Goal: Task Accomplishment & Management: Manage account settings

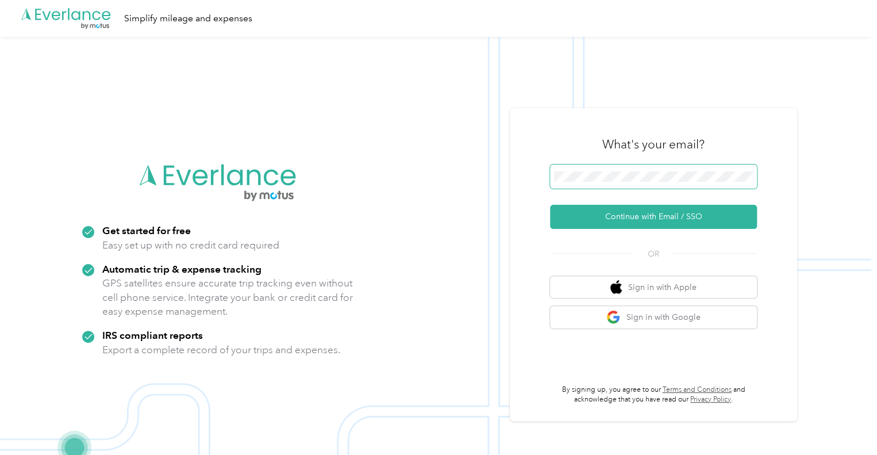
click at [636, 182] on span at bounding box center [653, 176] width 207 height 24
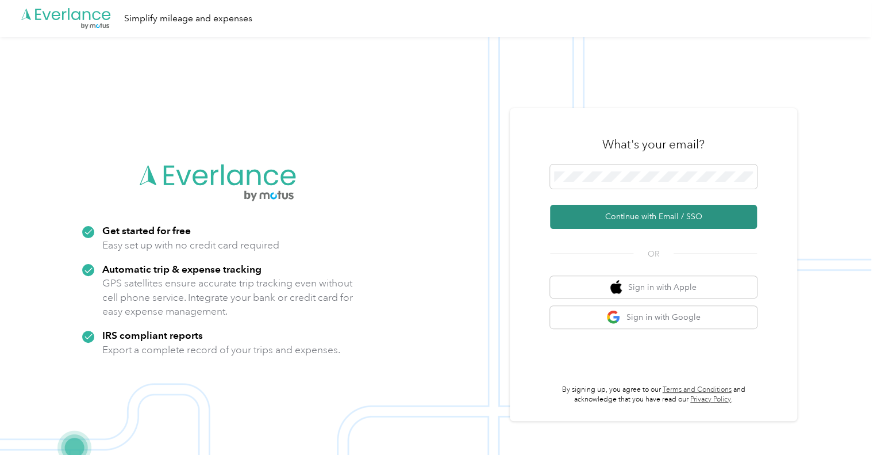
click at [686, 210] on button "Continue with Email / SSO" at bounding box center [653, 217] width 207 height 24
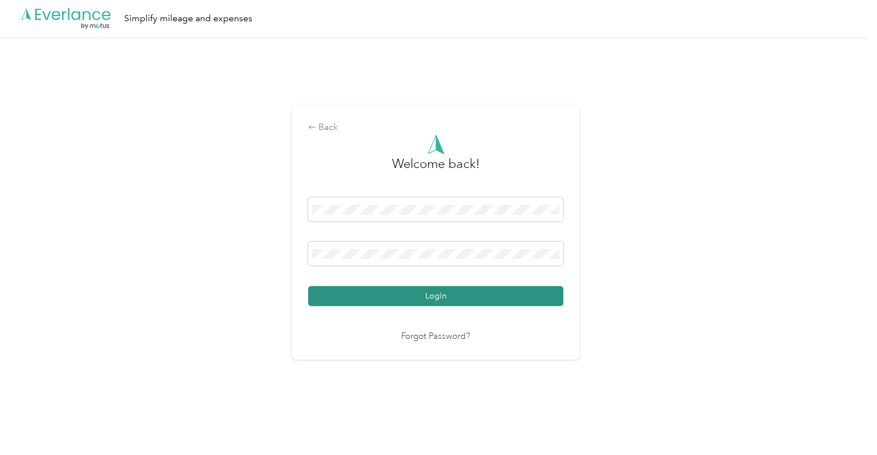
click at [472, 300] on button "Login" at bounding box center [435, 296] width 255 height 20
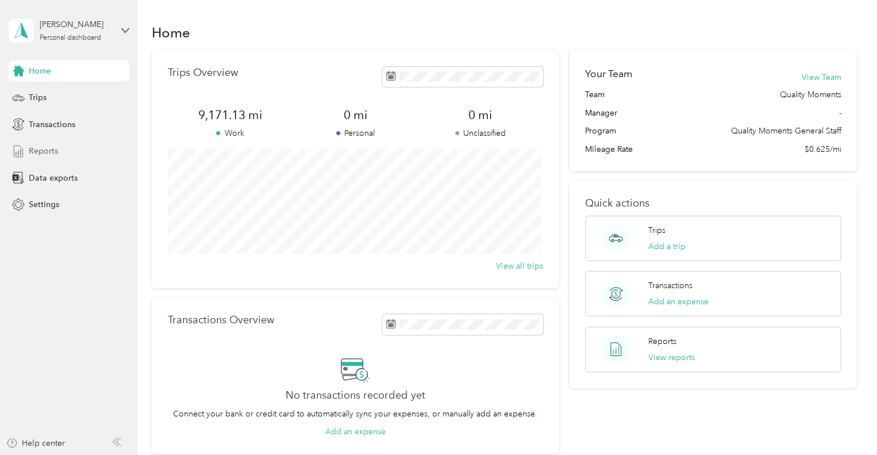
click at [47, 151] on span "Reports" at bounding box center [43, 151] width 29 height 12
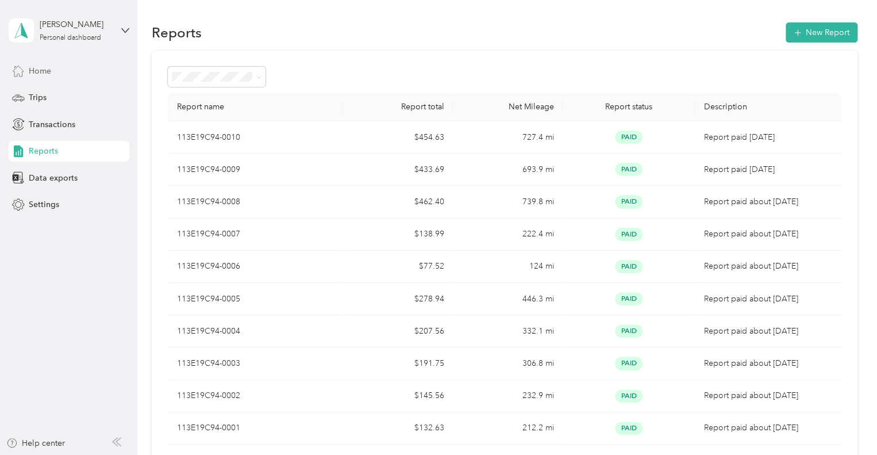
click at [30, 70] on span "Home" at bounding box center [40, 71] width 22 height 12
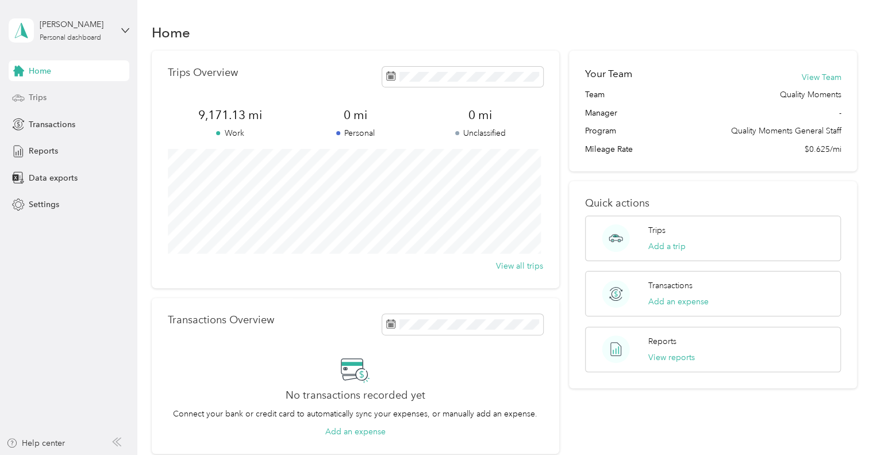
click at [36, 103] on span "Trips" at bounding box center [38, 97] width 18 height 12
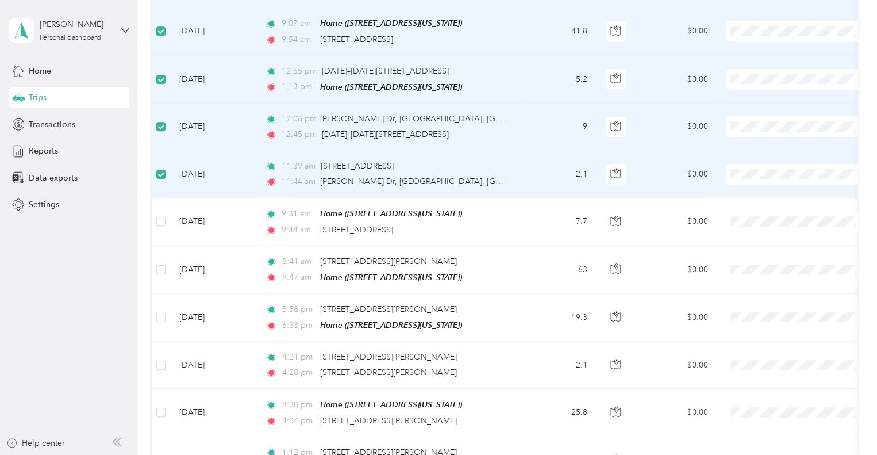
scroll to position [422, 0]
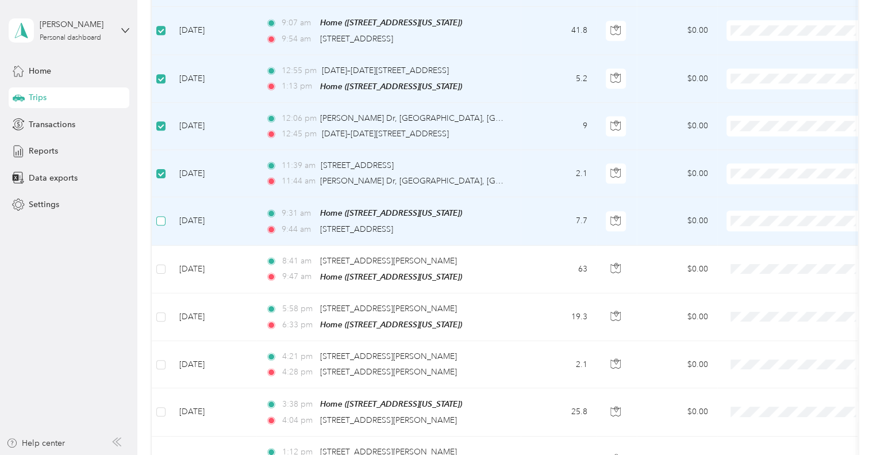
click at [163, 224] on label at bounding box center [160, 220] width 9 height 13
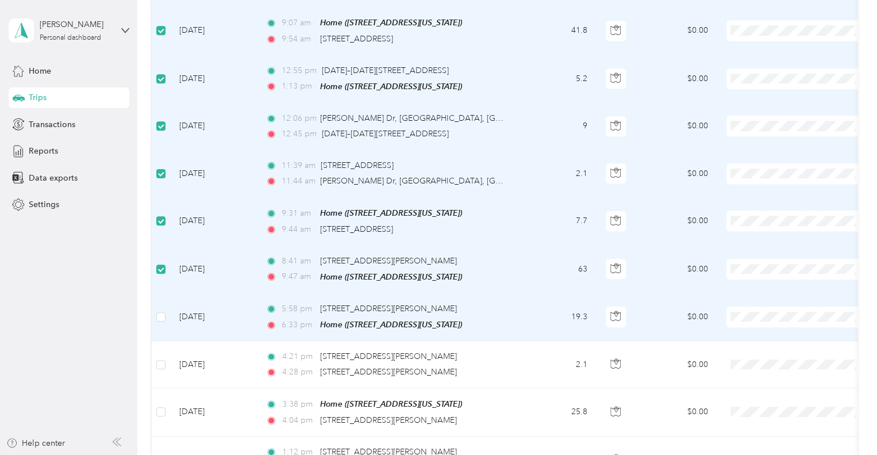
click at [155, 312] on td at bounding box center [161, 317] width 18 height 48
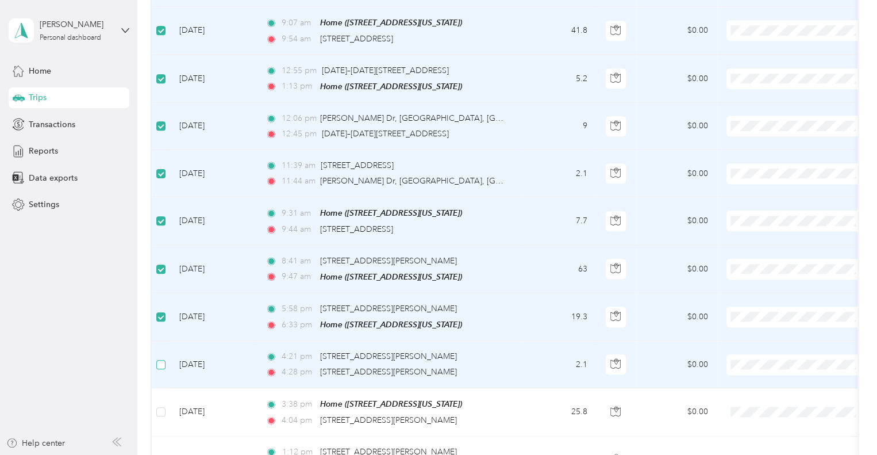
click at [162, 365] on label at bounding box center [160, 364] width 9 height 13
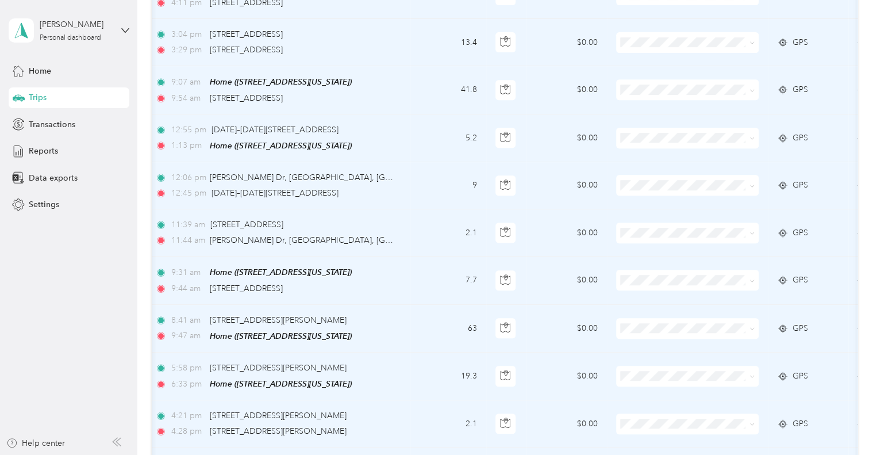
scroll to position [0, 0]
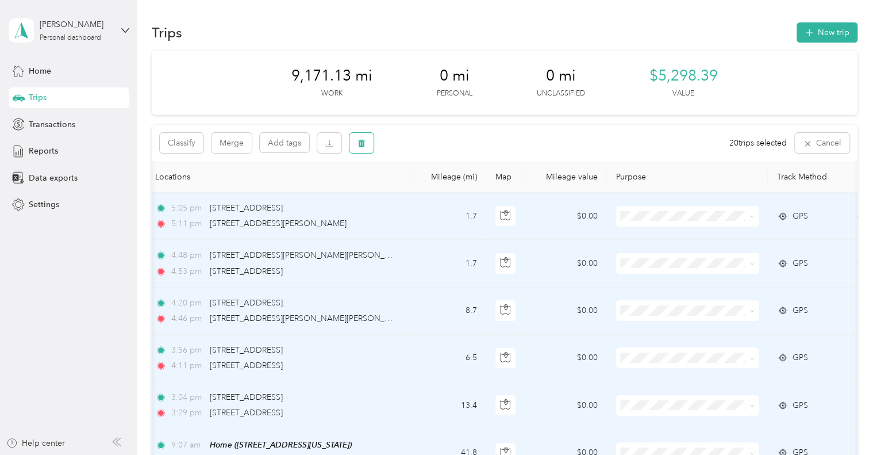
click at [363, 142] on icon "button" at bounding box center [361, 143] width 7 height 7
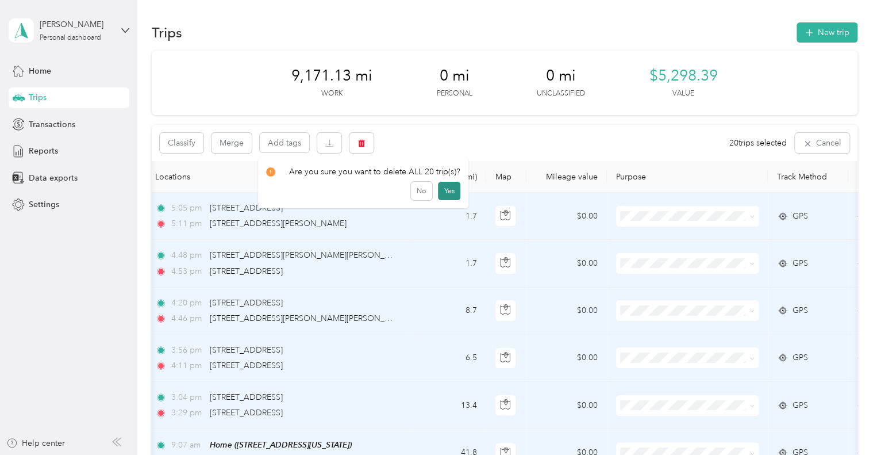
click at [447, 189] on button "Yes" at bounding box center [449, 191] width 22 height 18
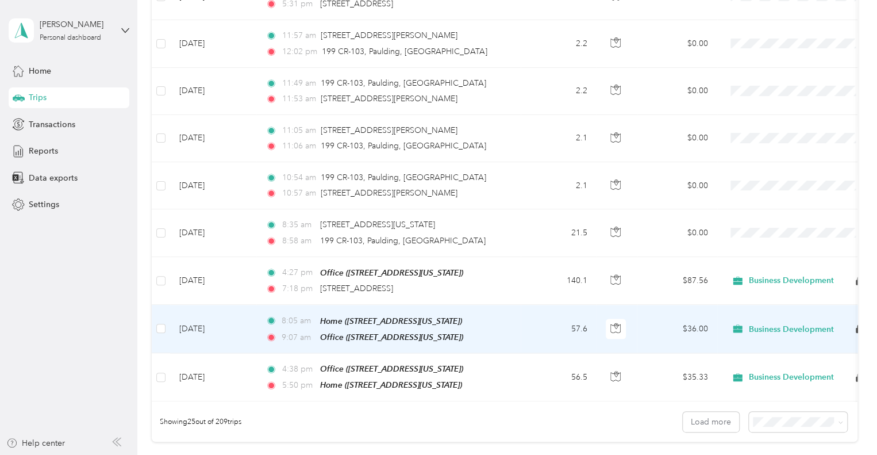
scroll to position [979, 0]
click at [246, 318] on td "[DATE]" at bounding box center [213, 329] width 86 height 48
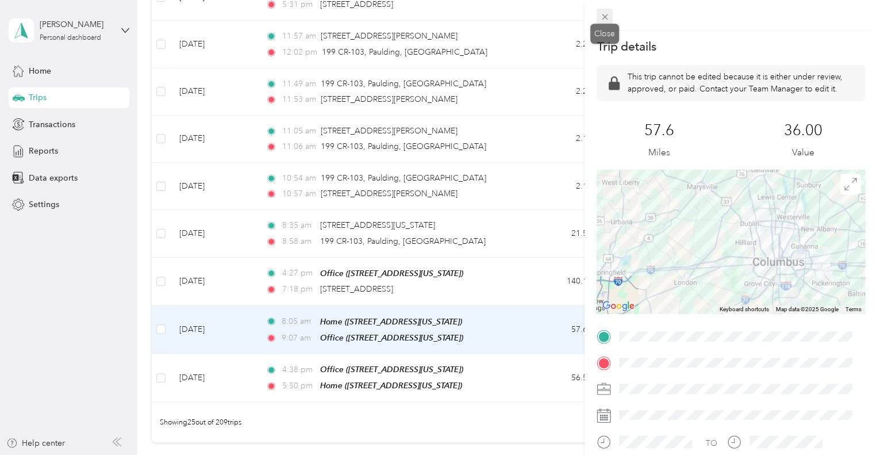
click at [607, 17] on icon at bounding box center [605, 17] width 10 height 10
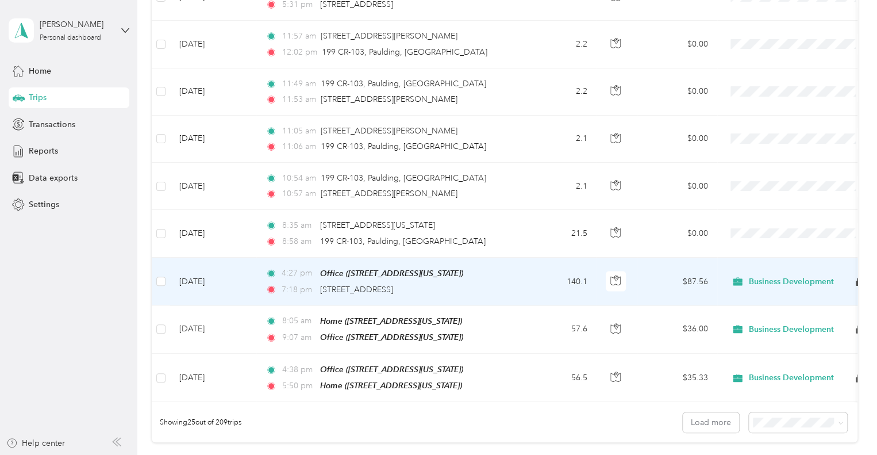
click at [534, 280] on td "140.1" at bounding box center [559, 282] width 76 height 48
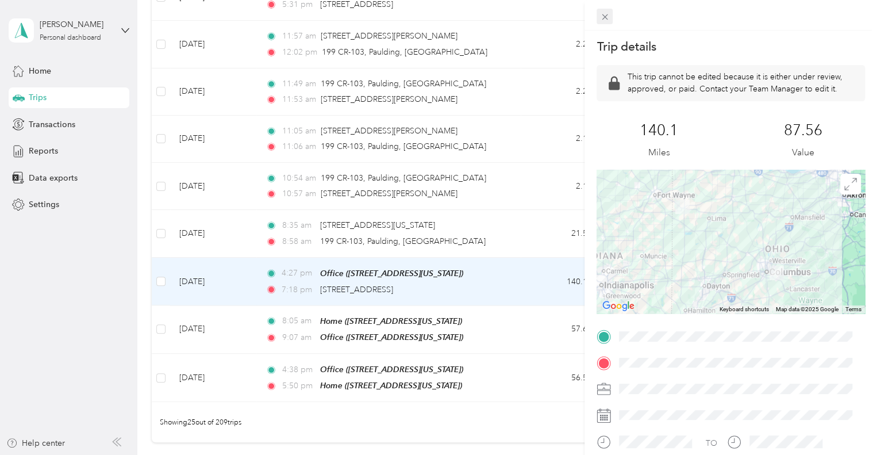
click at [606, 17] on icon at bounding box center [605, 17] width 10 height 10
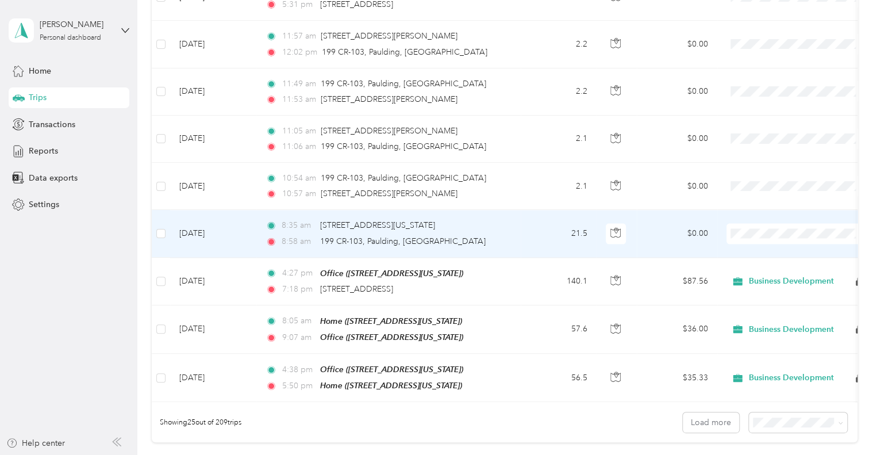
click at [504, 229] on div "8:35 am [STREET_ADDRESS][US_STATE] 8:58 am 199 CR-103, Paulding, [GEOGRAPHIC_DA…" at bounding box center [387, 233] width 242 height 28
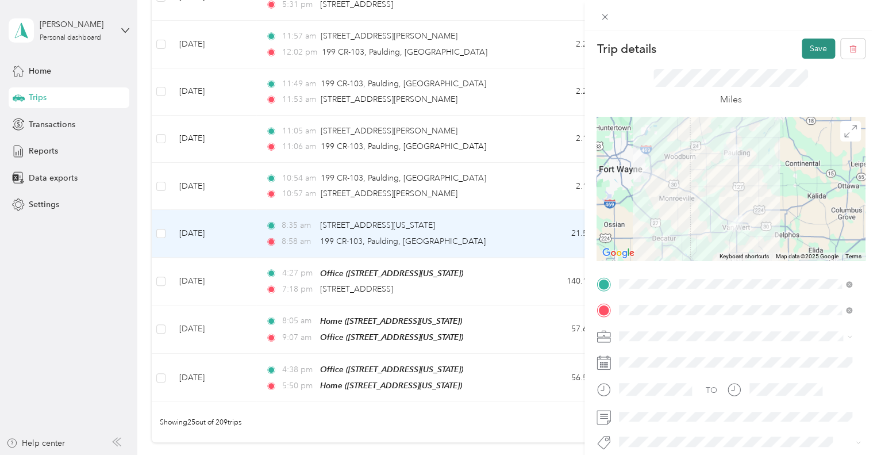
click at [802, 49] on button "Save" at bounding box center [818, 49] width 33 height 20
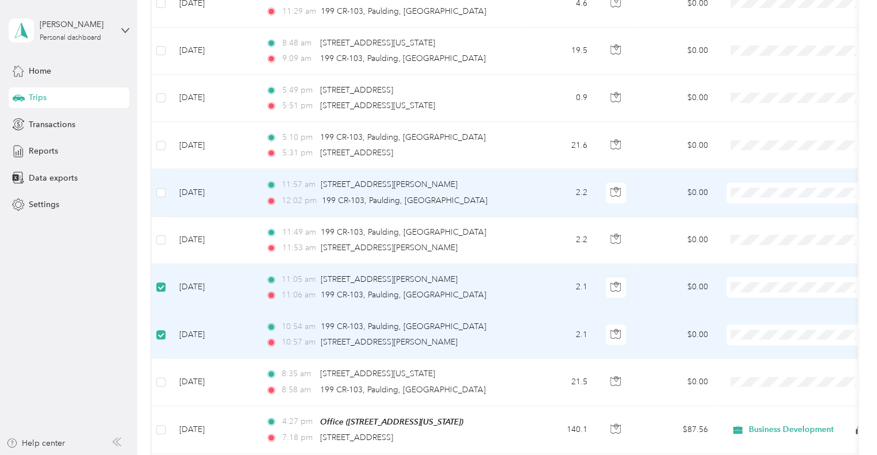
scroll to position [828, 0]
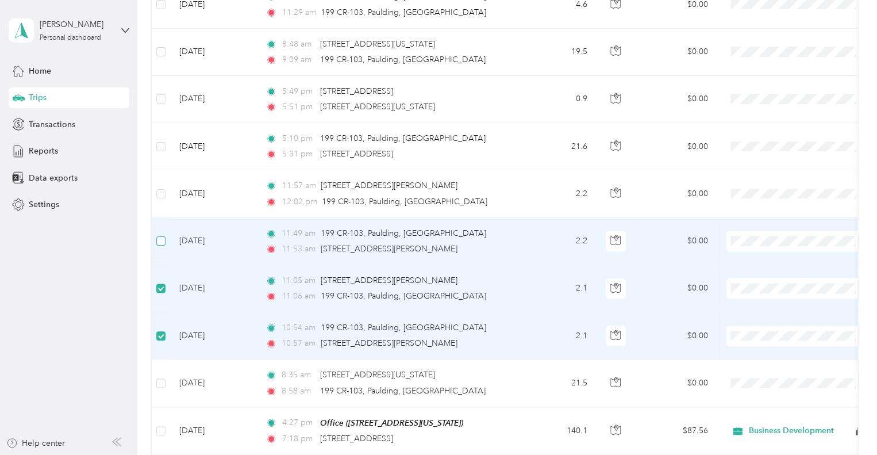
click at [160, 235] on label at bounding box center [160, 241] width 9 height 13
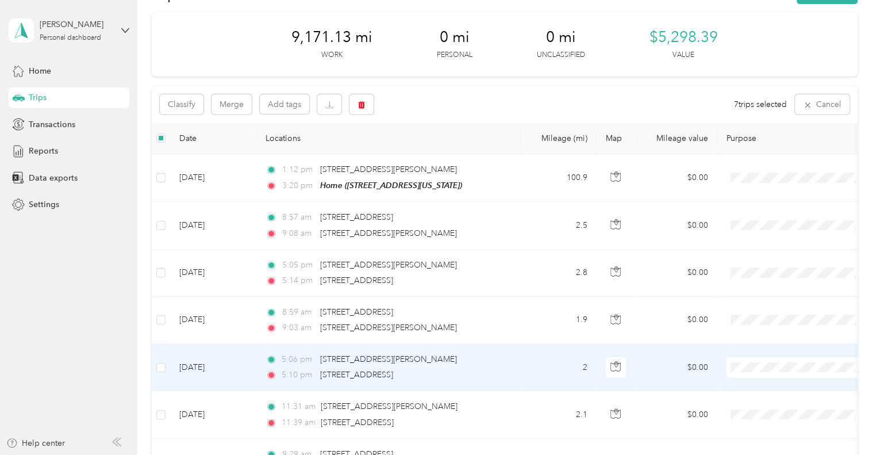
scroll to position [38, 0]
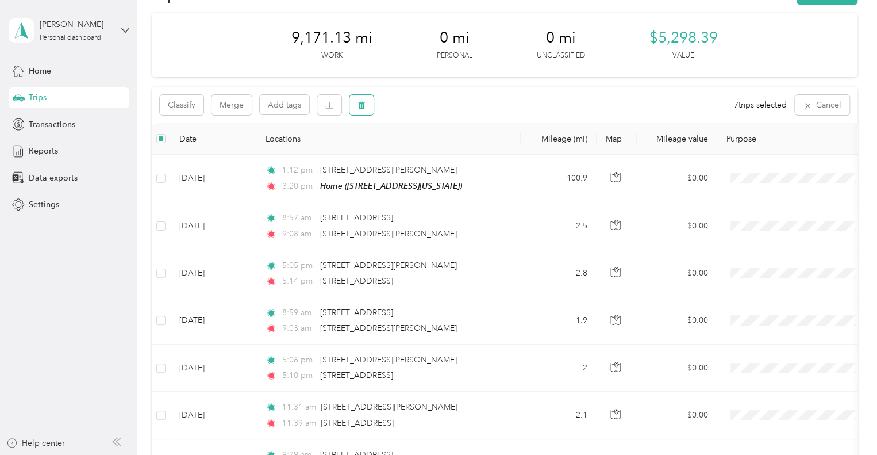
click at [362, 107] on icon "button" at bounding box center [362, 105] width 8 height 8
click at [447, 151] on button "Yes" at bounding box center [447, 153] width 22 height 18
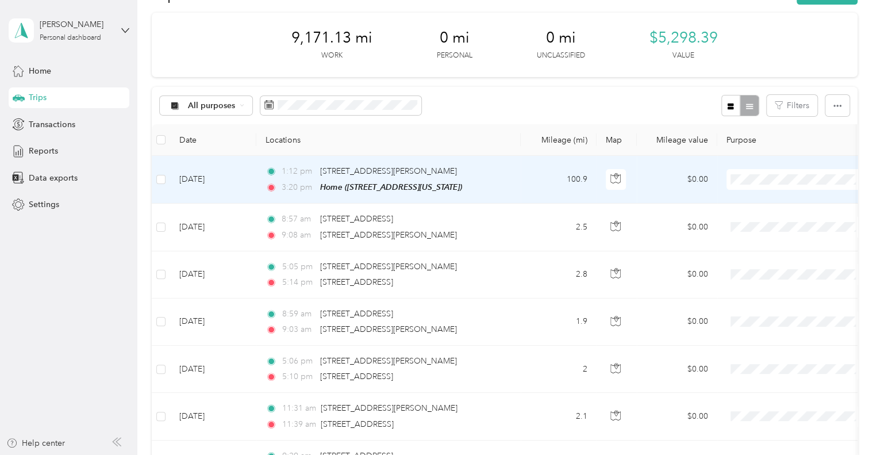
click at [547, 170] on td "100.9" at bounding box center [559, 180] width 76 height 48
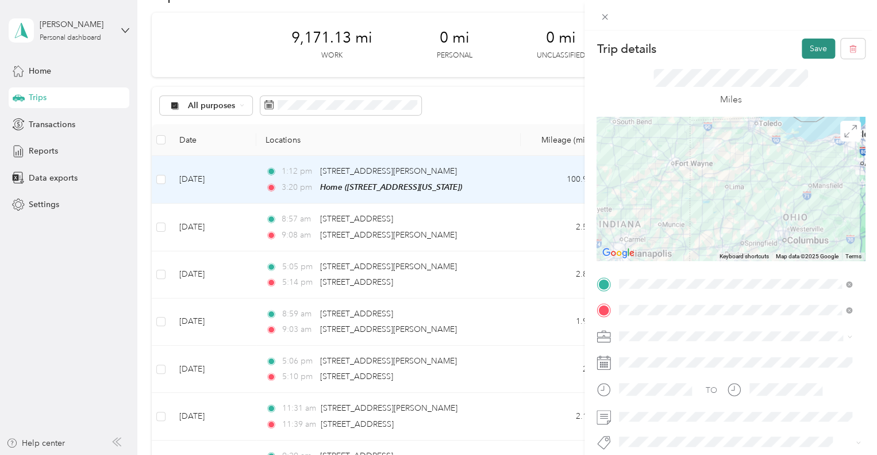
click at [803, 47] on button "Save" at bounding box center [818, 49] width 33 height 20
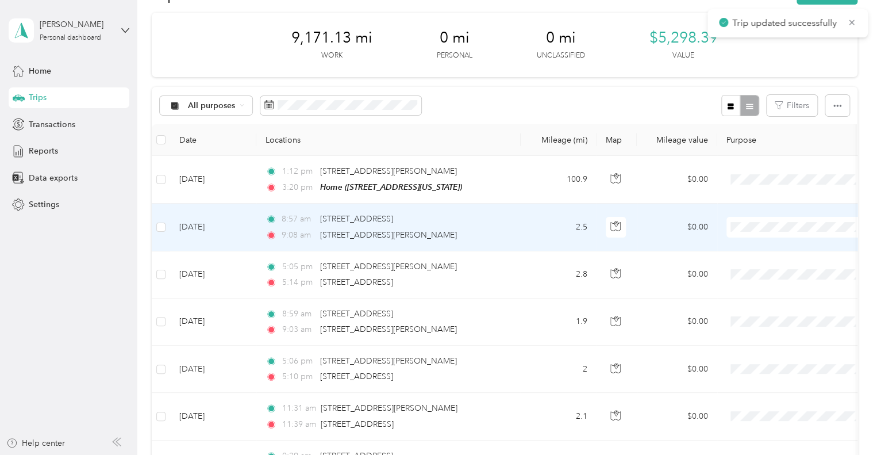
click at [472, 227] on div "8:57 am [STREET_ADDRESS] 9:08 am [STREET_ADDRESS][PERSON_NAME]" at bounding box center [387, 227] width 242 height 28
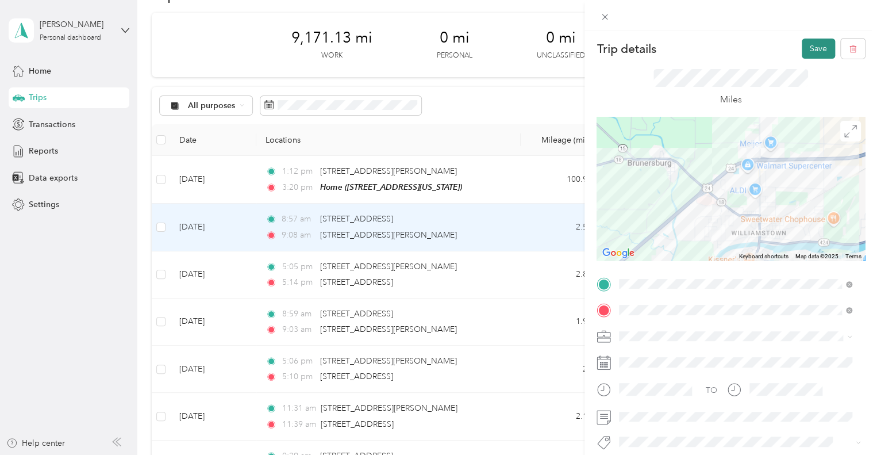
click at [803, 52] on button "Save" at bounding box center [818, 49] width 33 height 20
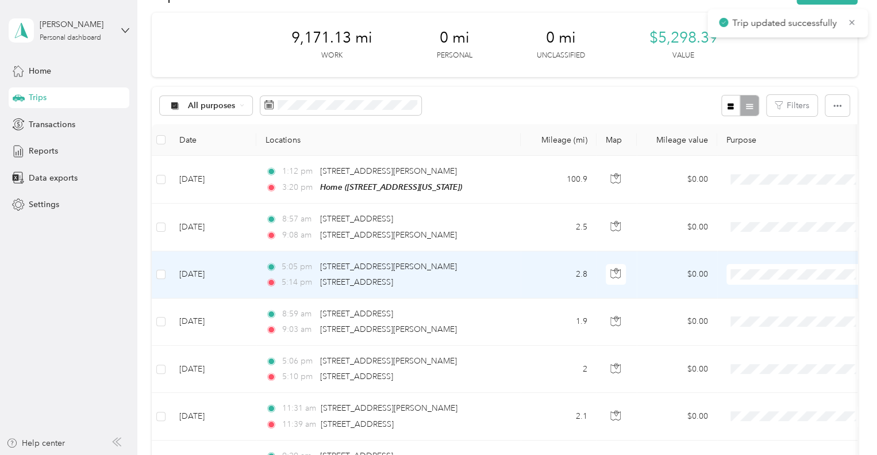
click at [477, 276] on div "5:14 pm [STREET_ADDRESS]" at bounding box center [387, 282] width 242 height 13
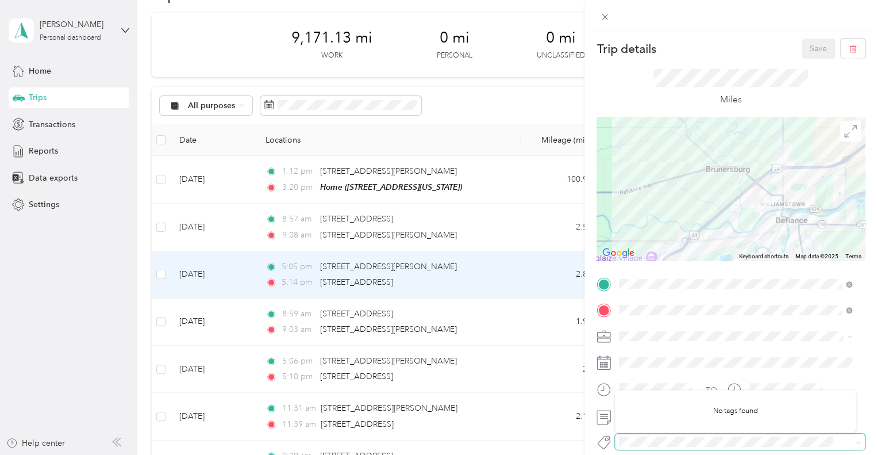
click at [672, 434] on span at bounding box center [740, 442] width 250 height 16
click at [744, 344] on span at bounding box center [740, 336] width 250 height 18
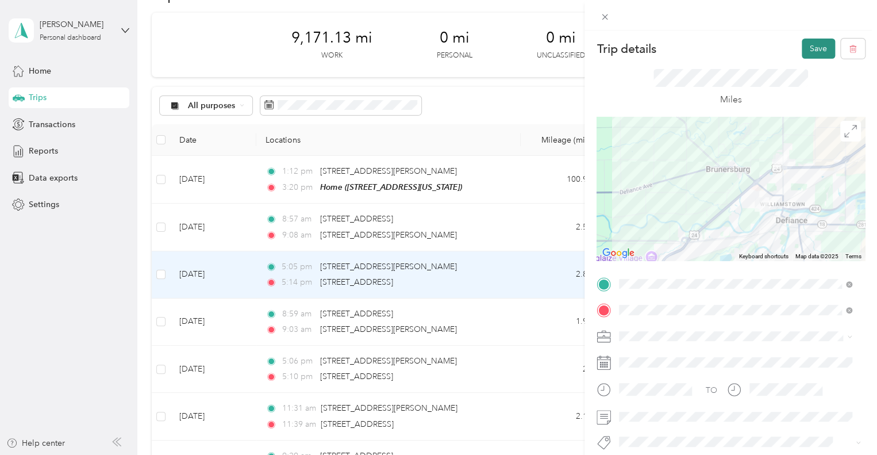
click at [804, 52] on button "Save" at bounding box center [818, 49] width 33 height 20
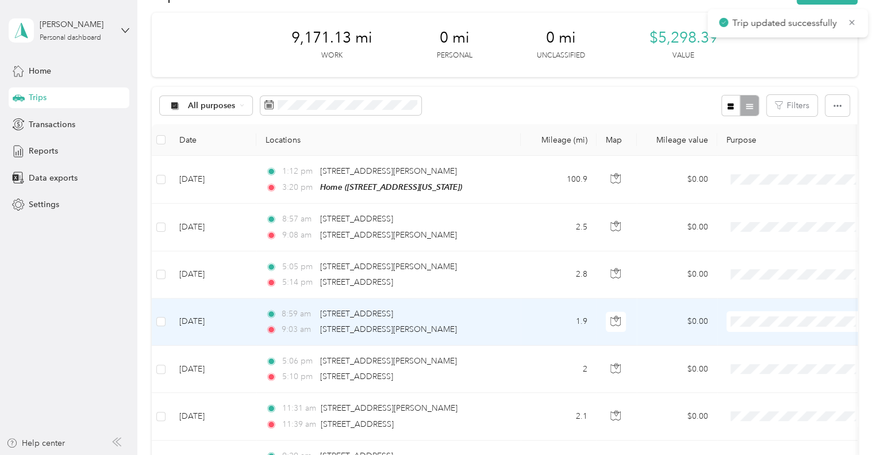
click at [469, 327] on div "9:03 am [STREET_ADDRESS][PERSON_NAME]" at bounding box center [387, 329] width 242 height 13
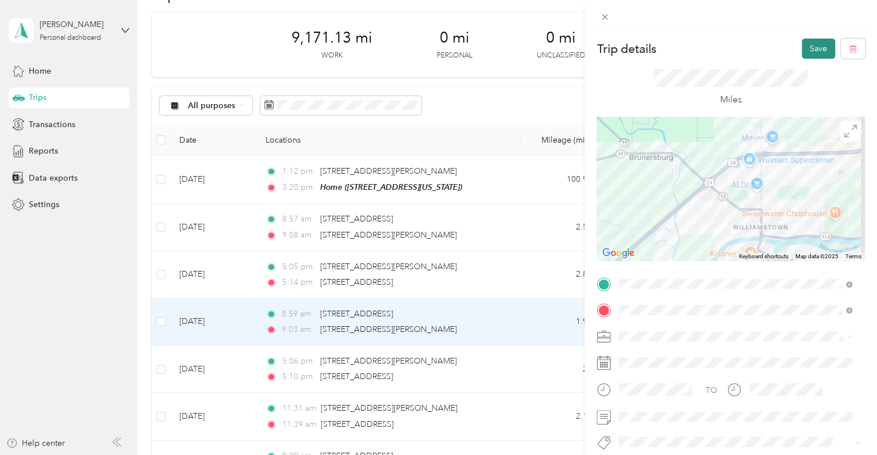
click at [812, 51] on button "Save" at bounding box center [818, 49] width 33 height 20
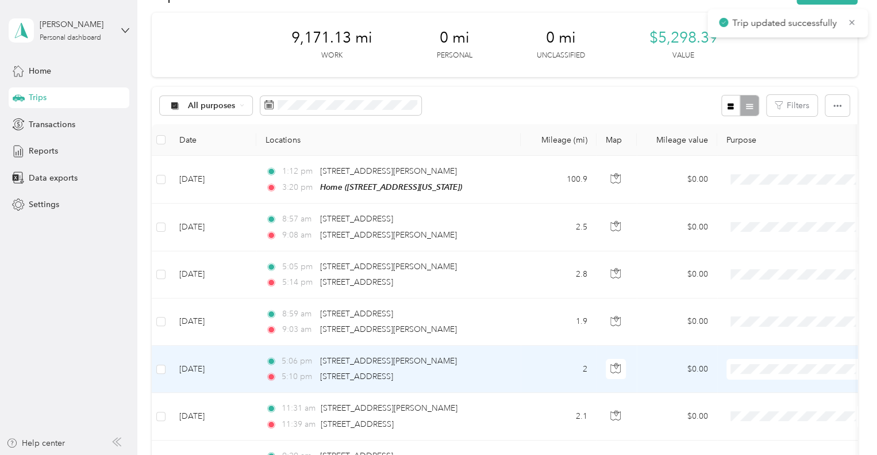
click at [461, 375] on div "5:10 pm [STREET_ADDRESS]" at bounding box center [387, 376] width 242 height 13
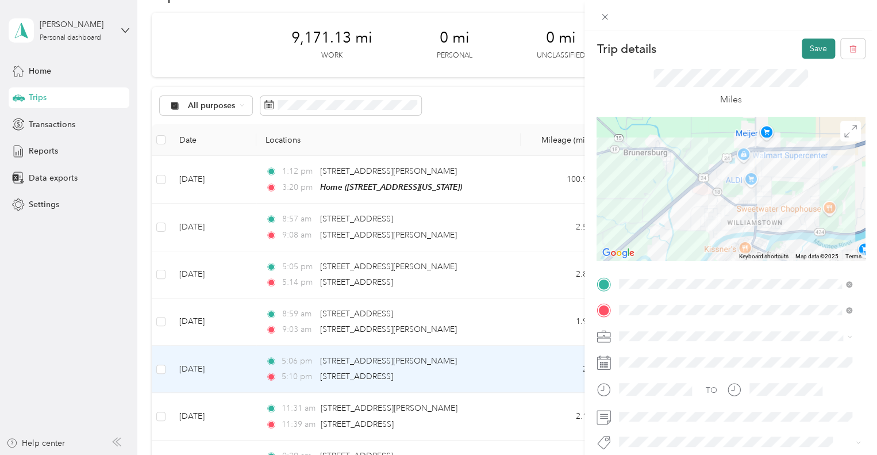
click at [802, 41] on button "Save" at bounding box center [818, 49] width 33 height 20
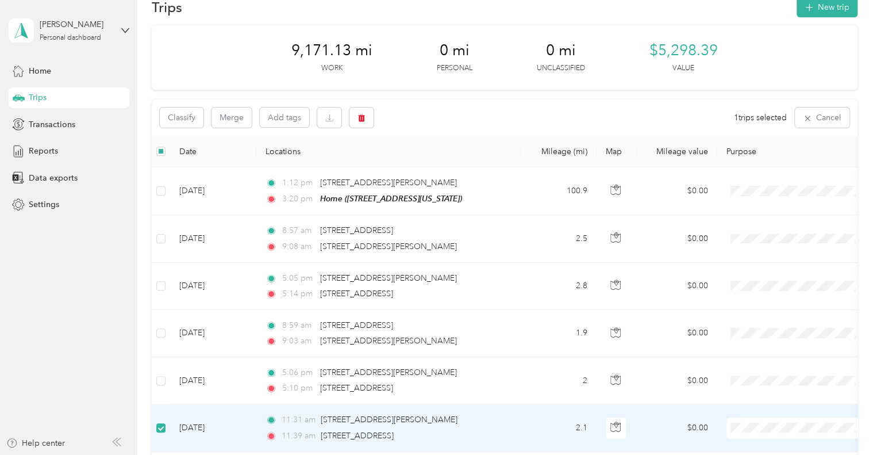
scroll to position [25, 0]
click at [362, 119] on icon "button" at bounding box center [362, 118] width 8 height 8
click at [446, 167] on button "Yes" at bounding box center [447, 165] width 22 height 18
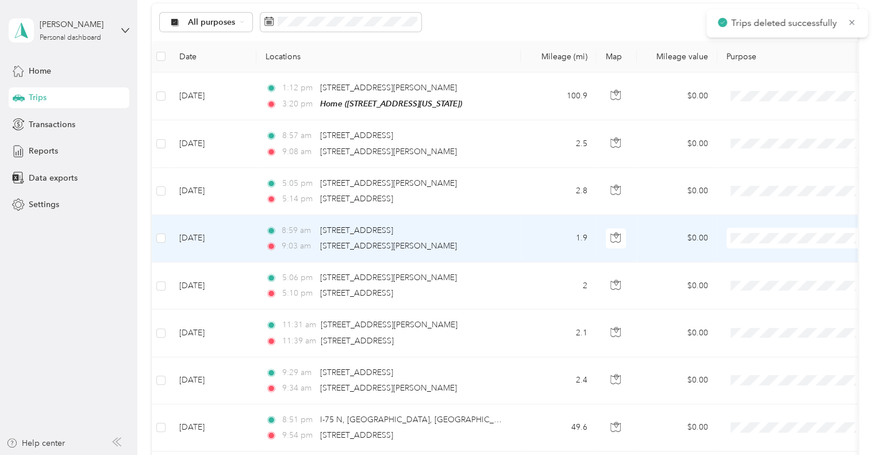
scroll to position [145, 0]
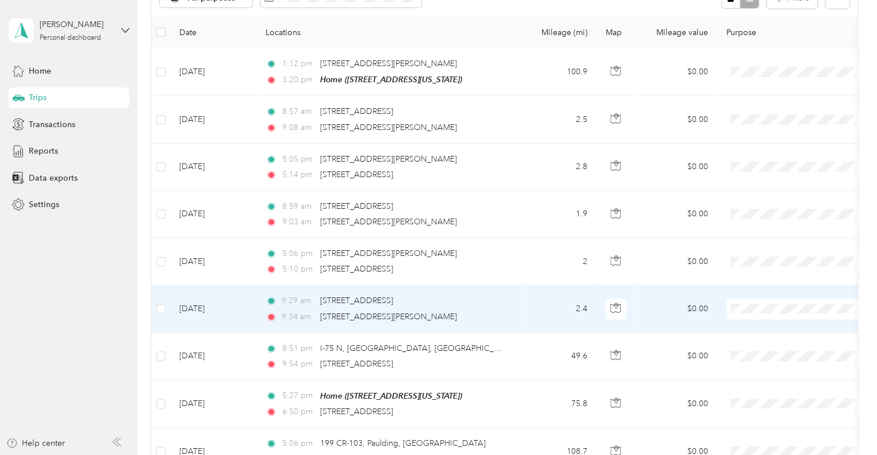
click at [462, 302] on div "9:29 am [STREET_ADDRESS]" at bounding box center [387, 300] width 242 height 13
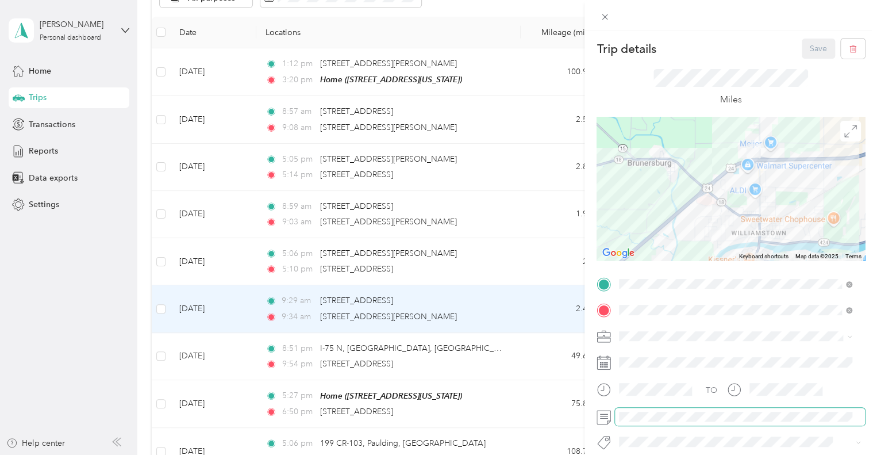
click at [639, 423] on span at bounding box center [740, 417] width 250 height 18
click at [818, 46] on button "Save" at bounding box center [818, 49] width 33 height 20
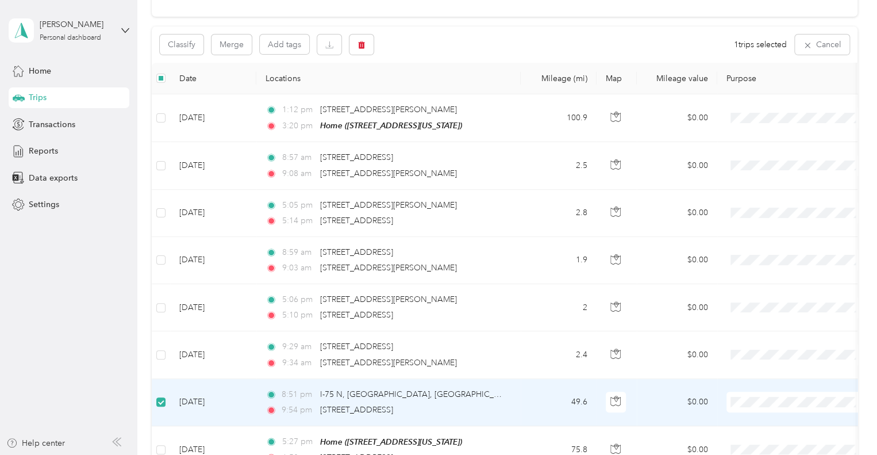
scroll to position [97, 0]
click at [359, 48] on icon "button" at bounding box center [362, 46] width 8 height 8
click at [443, 91] on button "Yes" at bounding box center [447, 93] width 22 height 18
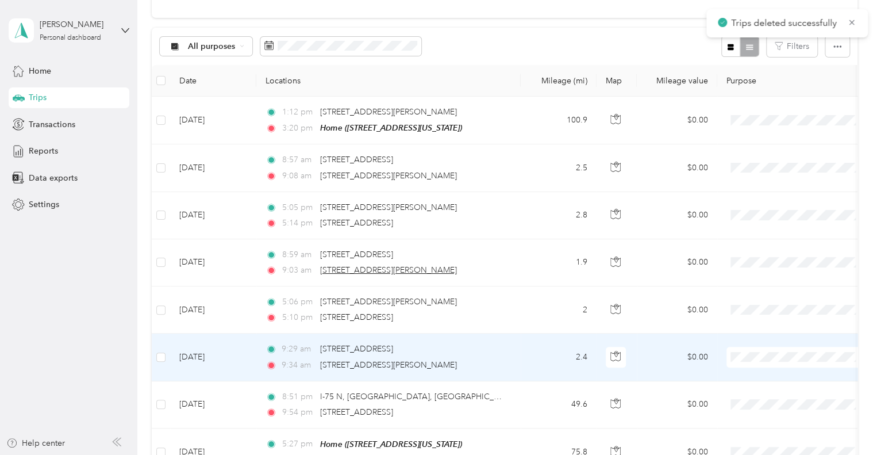
scroll to position [240, 0]
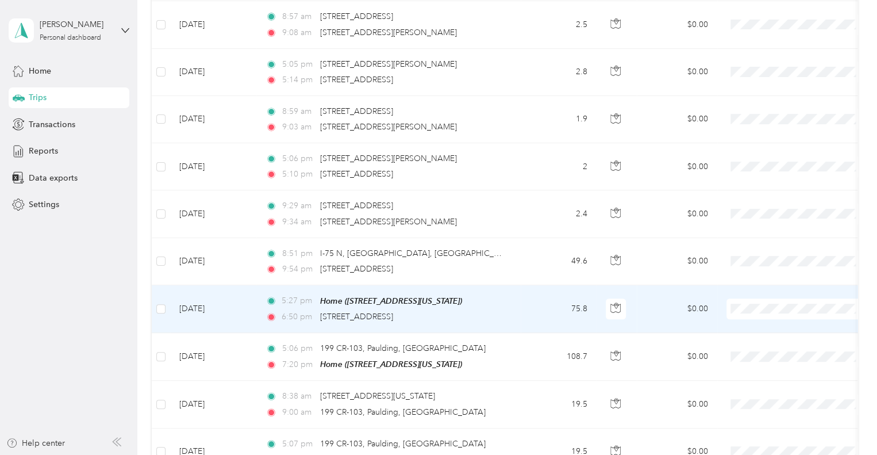
click at [525, 317] on td "75.8" at bounding box center [559, 309] width 76 height 48
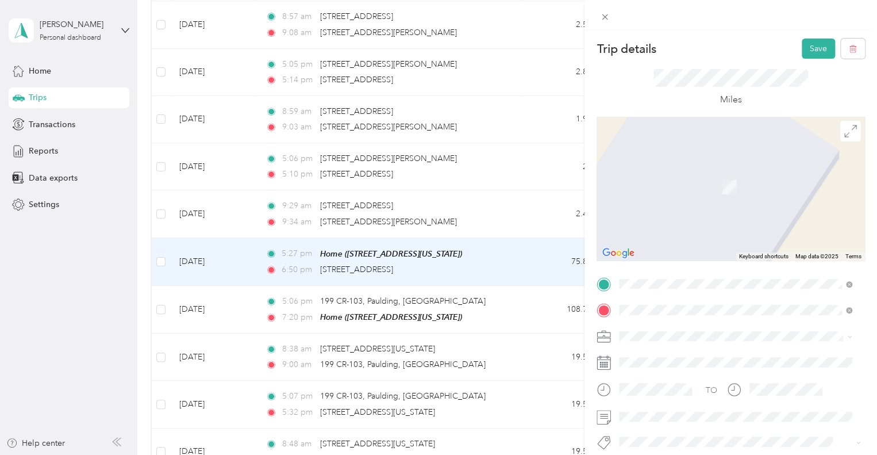
click at [715, 175] on span "[STREET_ADDRESS][US_STATE]" at bounding box center [698, 170] width 115 height 10
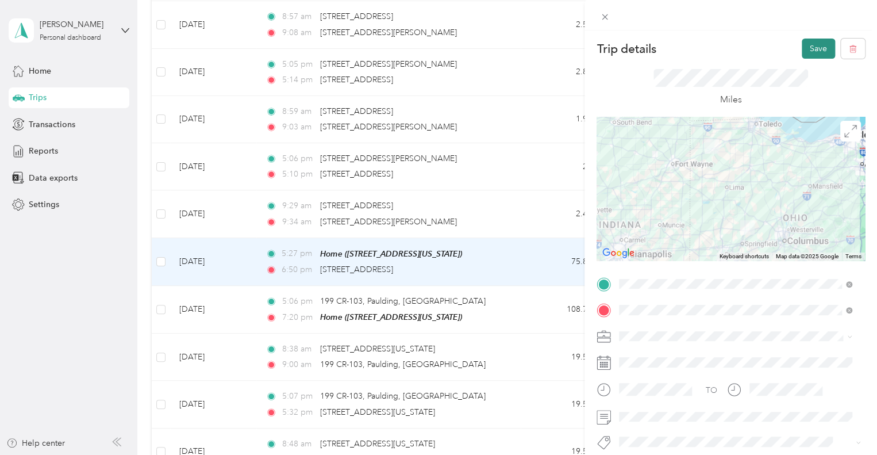
click at [817, 49] on button "Save" at bounding box center [818, 49] width 33 height 20
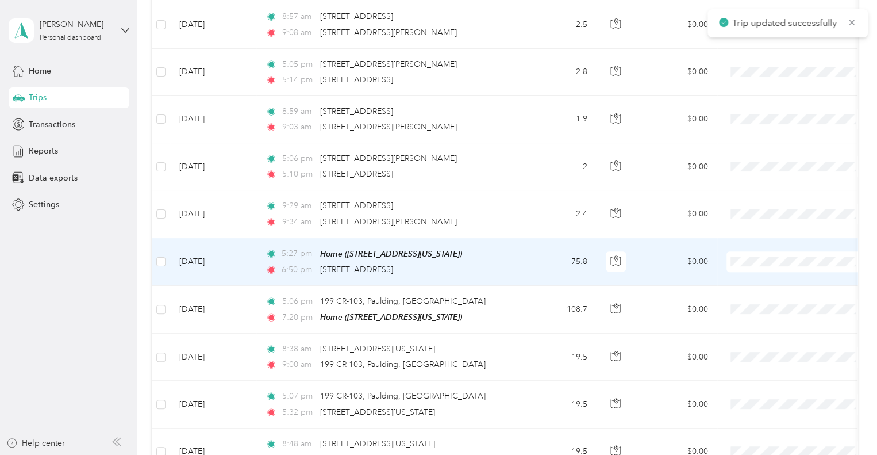
click at [525, 267] on td "75.8" at bounding box center [559, 262] width 76 height 48
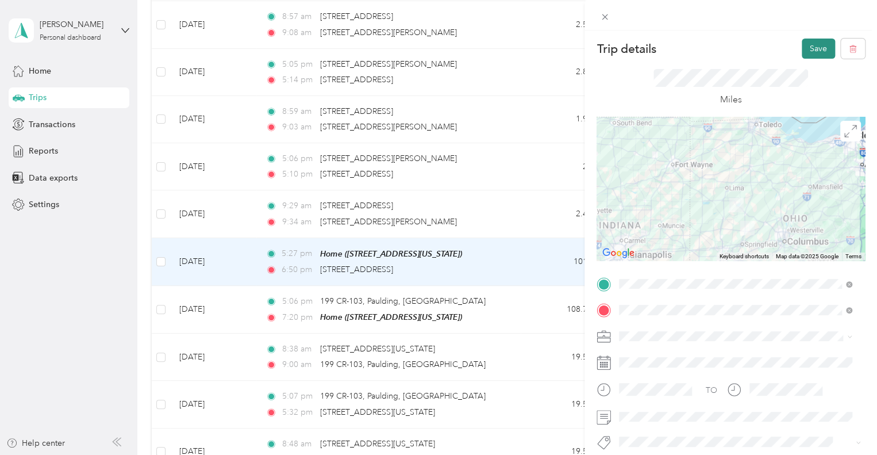
click at [804, 49] on button "Save" at bounding box center [818, 49] width 33 height 20
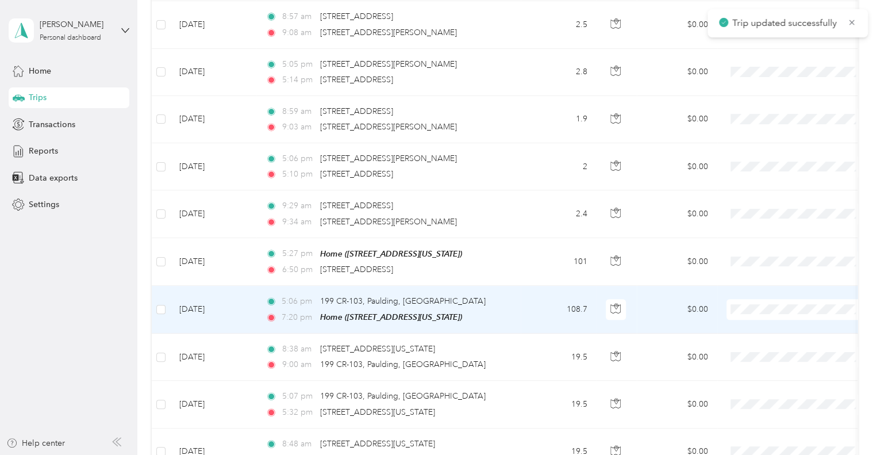
click at [548, 301] on td "108.7" at bounding box center [559, 310] width 76 height 48
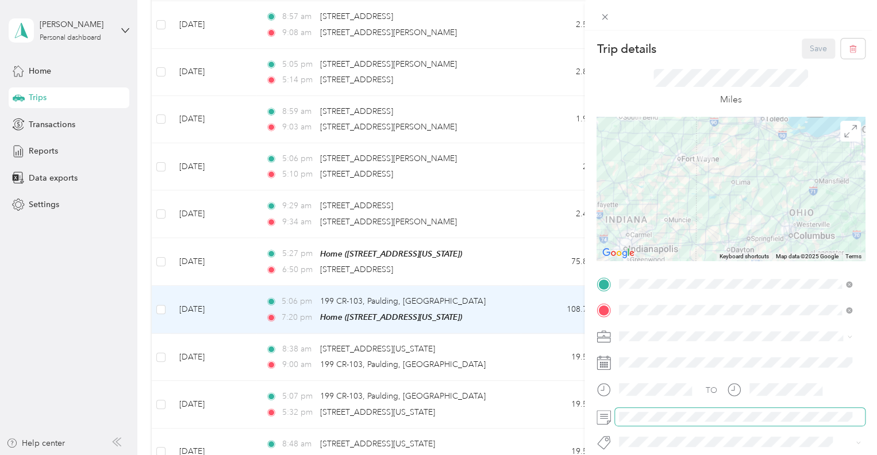
click at [653, 425] on span at bounding box center [740, 417] width 250 height 18
click at [810, 41] on button "Save" at bounding box center [818, 49] width 33 height 20
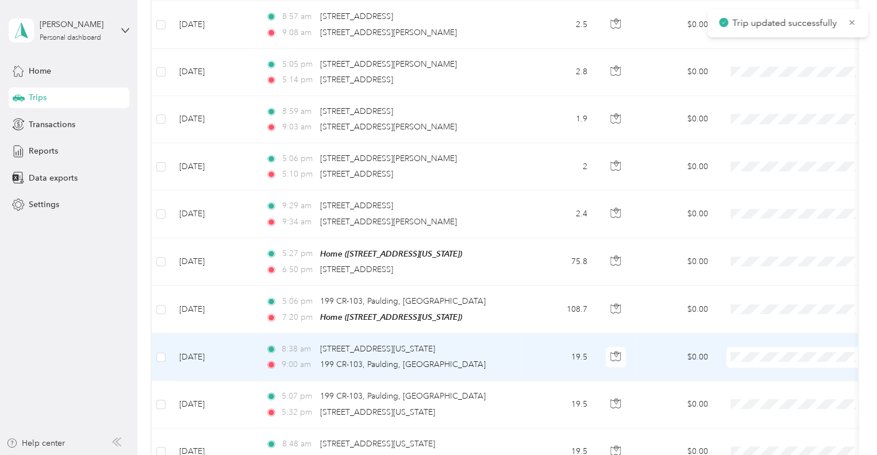
click at [485, 363] on div "9:00 am [STREET_ADDRESS]" at bounding box center [387, 364] width 242 height 13
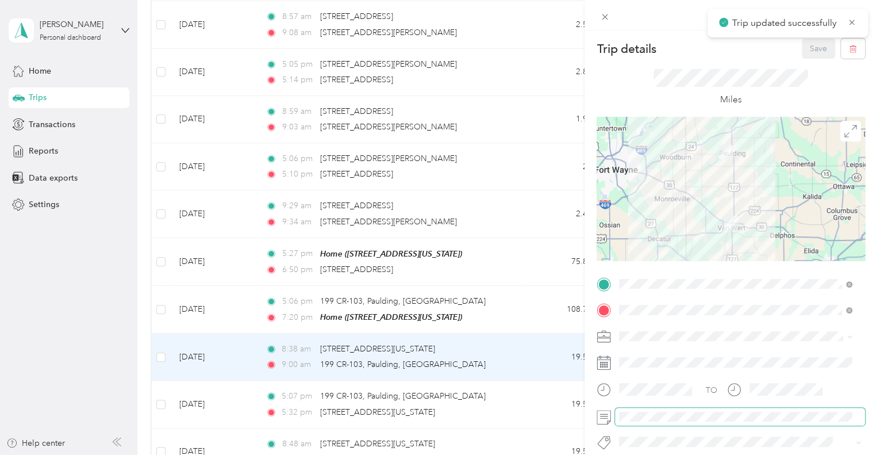
click at [659, 421] on span at bounding box center [740, 417] width 250 height 18
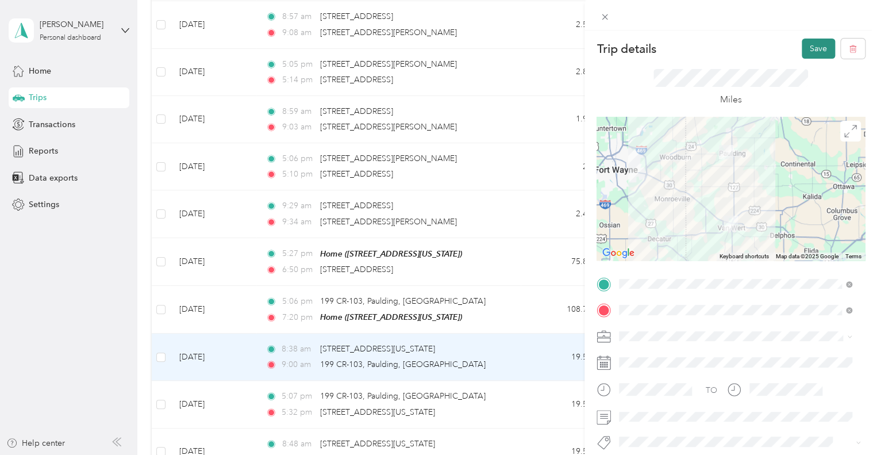
click at [817, 43] on button "Save" at bounding box center [818, 49] width 33 height 20
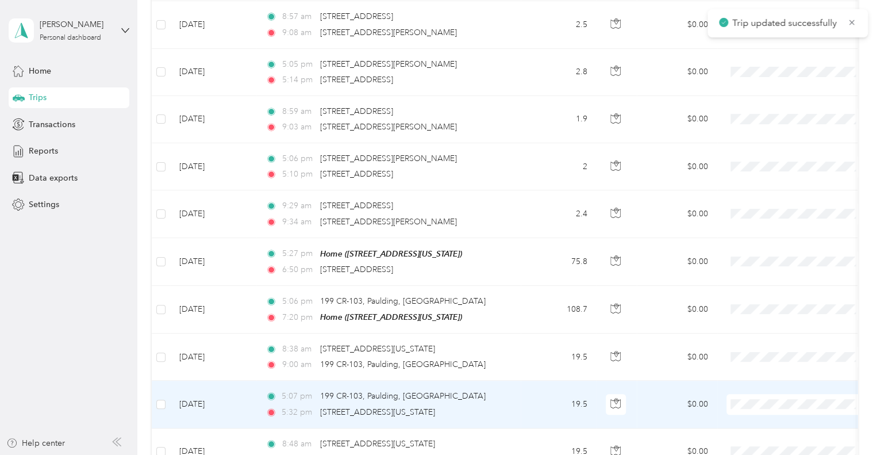
click at [497, 399] on div "5:07 pm [STREET_ADDRESS]" at bounding box center [387, 396] width 242 height 13
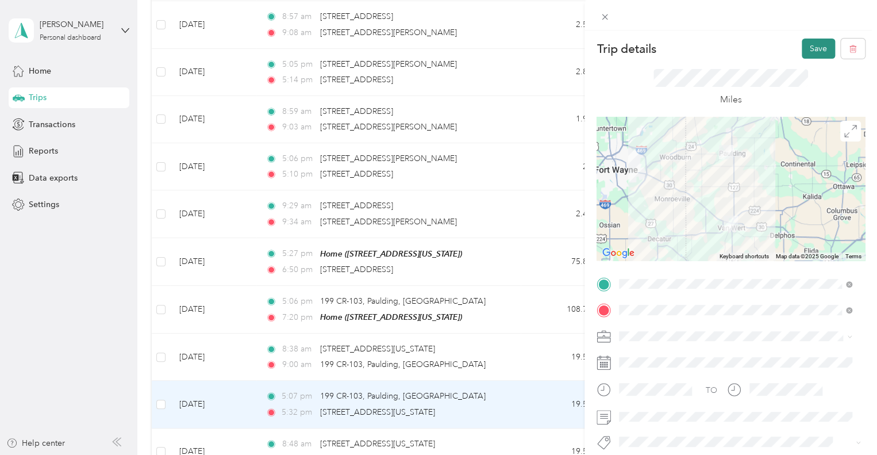
click at [810, 52] on button "Save" at bounding box center [818, 49] width 33 height 20
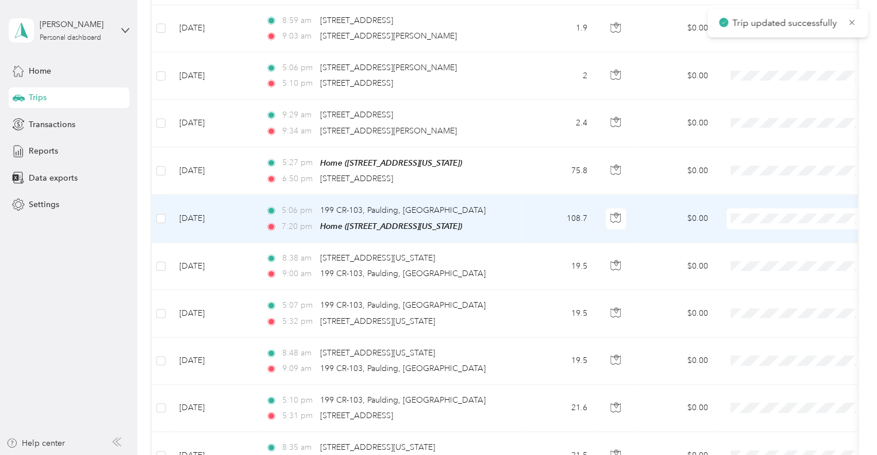
scroll to position [349, 0]
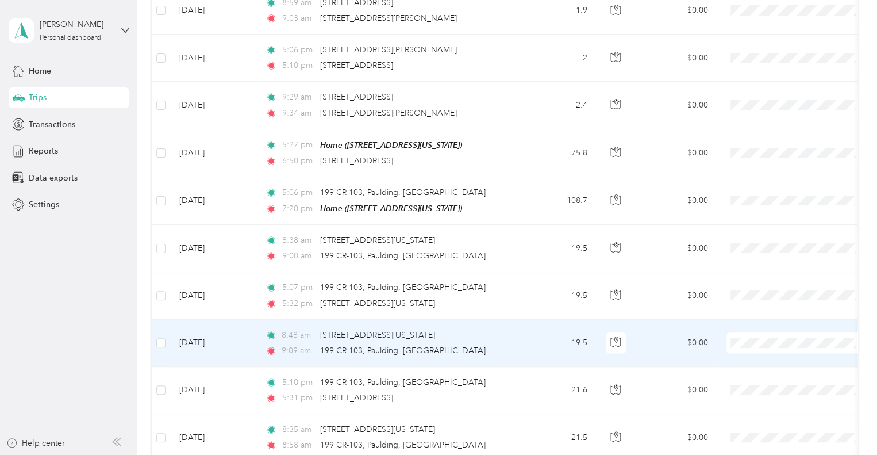
click at [492, 344] on div "9:09 am 199 CR-103, [GEOGRAPHIC_DATA], [GEOGRAPHIC_DATA]" at bounding box center [387, 350] width 242 height 13
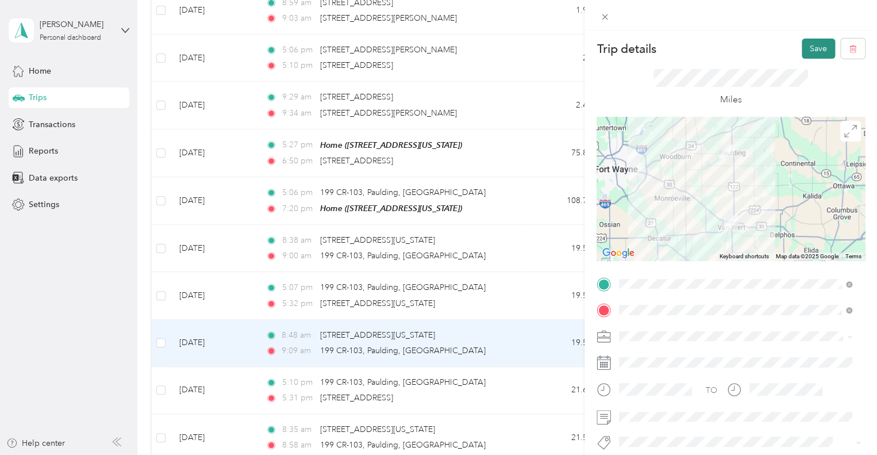
click at [808, 53] on button "Save" at bounding box center [818, 49] width 33 height 20
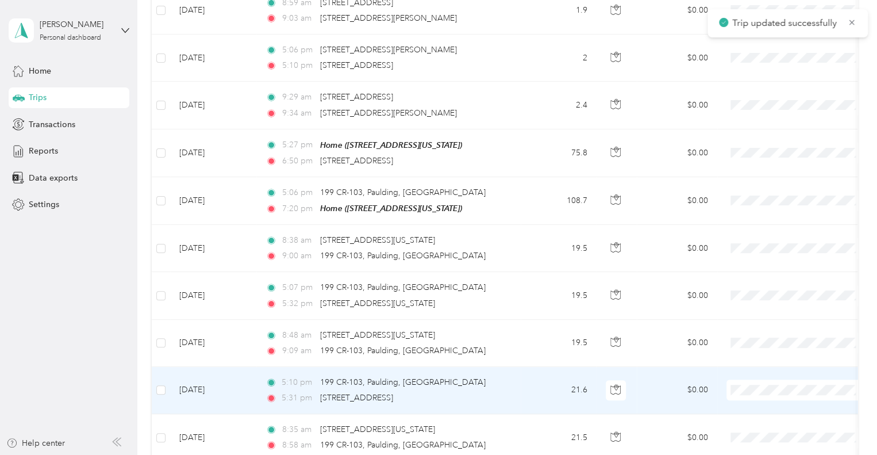
click at [490, 392] on div "5:31 pm [STREET_ADDRESS]" at bounding box center [387, 398] width 242 height 13
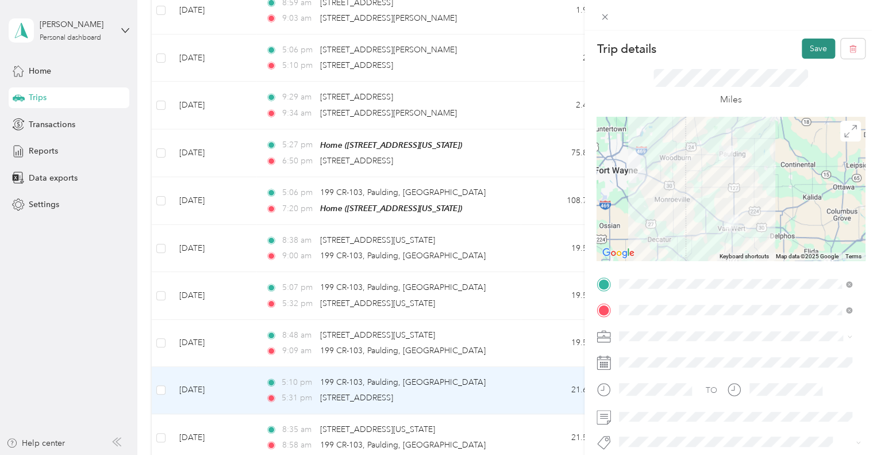
click at [804, 52] on button "Save" at bounding box center [818, 49] width 33 height 20
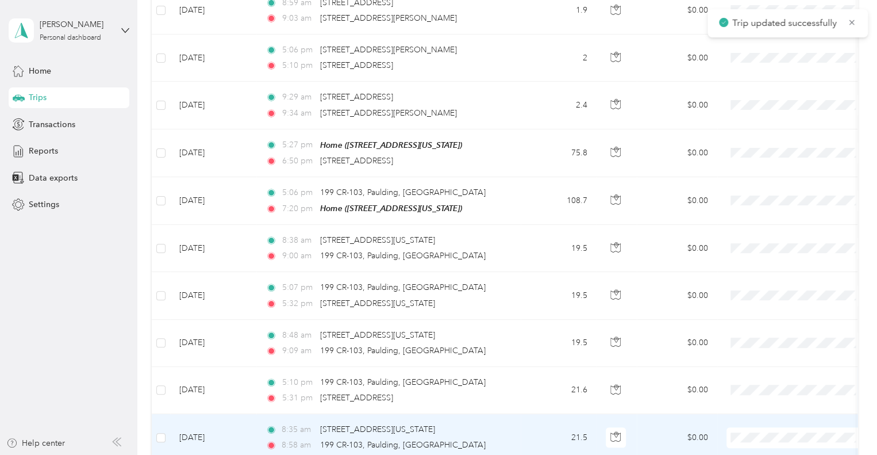
click at [481, 440] on div "8:58 am 199 CR-103, Paulding, [GEOGRAPHIC_DATA]" at bounding box center [387, 445] width 242 height 13
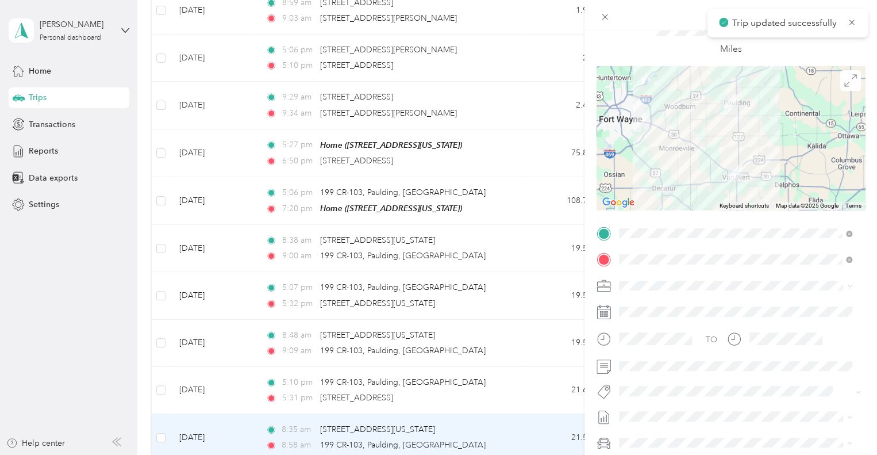
scroll to position [51, 0]
click at [459, 354] on div "Trip details Save This trip cannot be edited because it is either under review,…" at bounding box center [438, 227] width 877 height 455
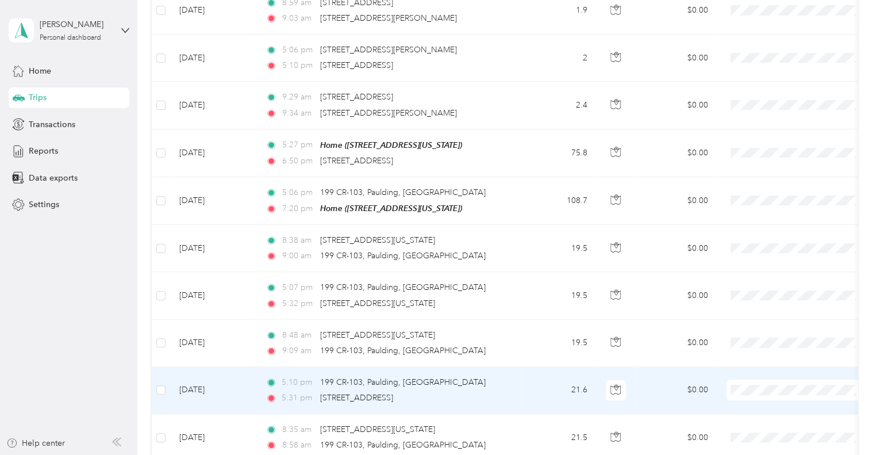
click at [479, 379] on div "5:10 pm [STREET_ADDRESS]" at bounding box center [387, 382] width 242 height 13
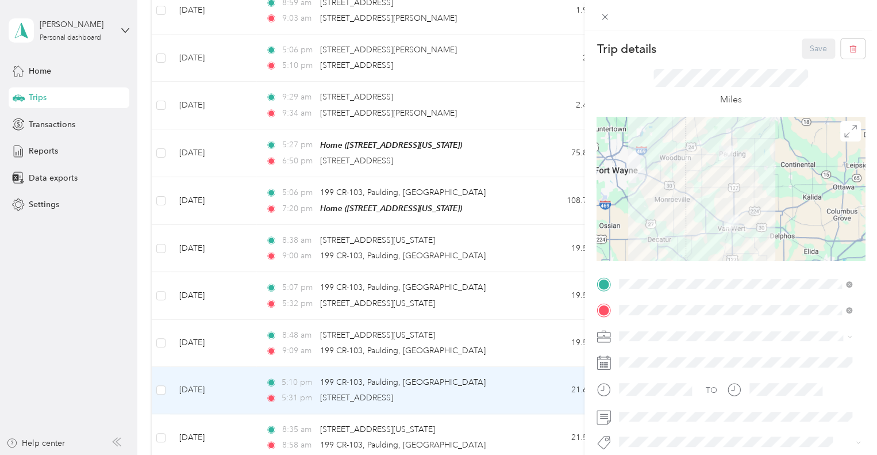
click at [479, 379] on div "Trip details Save This trip cannot be edited because it is either under review,…" at bounding box center [438, 227] width 877 height 455
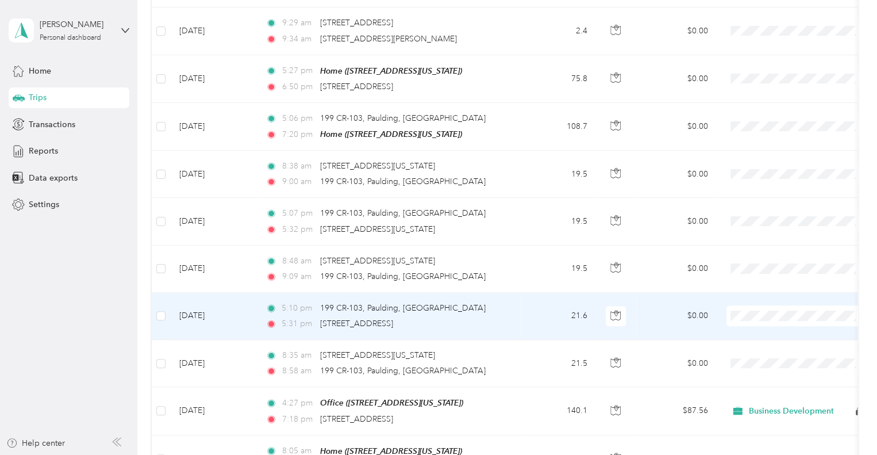
scroll to position [424, 0]
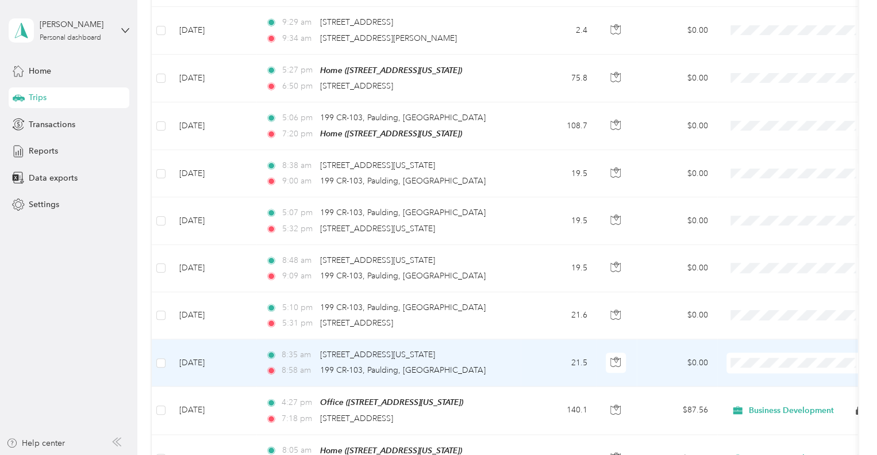
click at [523, 367] on td "21.5" at bounding box center [559, 362] width 76 height 47
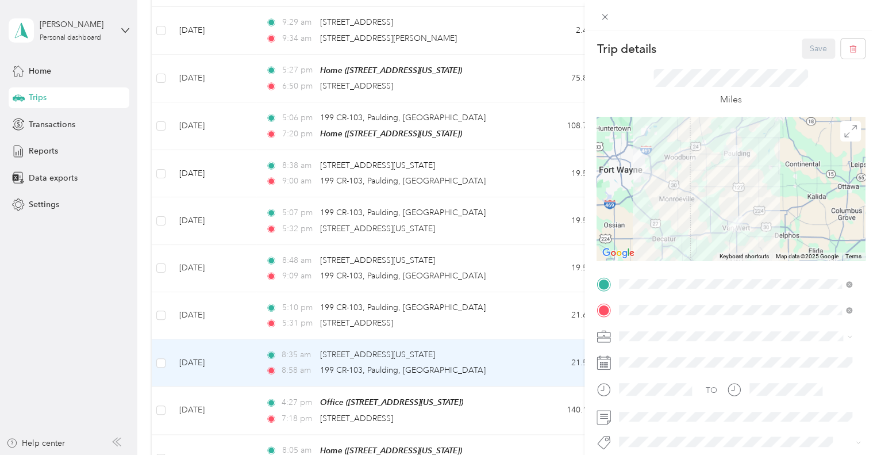
click at [539, 410] on div "Trip details Save This trip cannot be edited because it is either under review,…" at bounding box center [438, 227] width 877 height 455
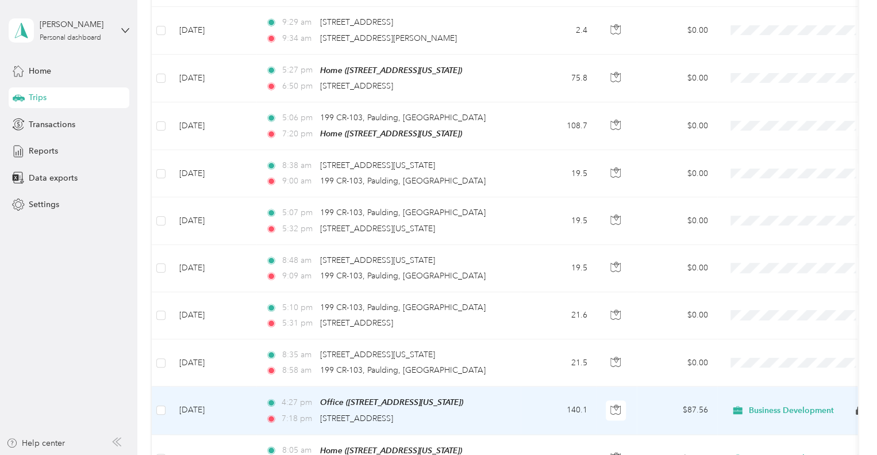
click at [538, 411] on td "140.1" at bounding box center [559, 410] width 76 height 48
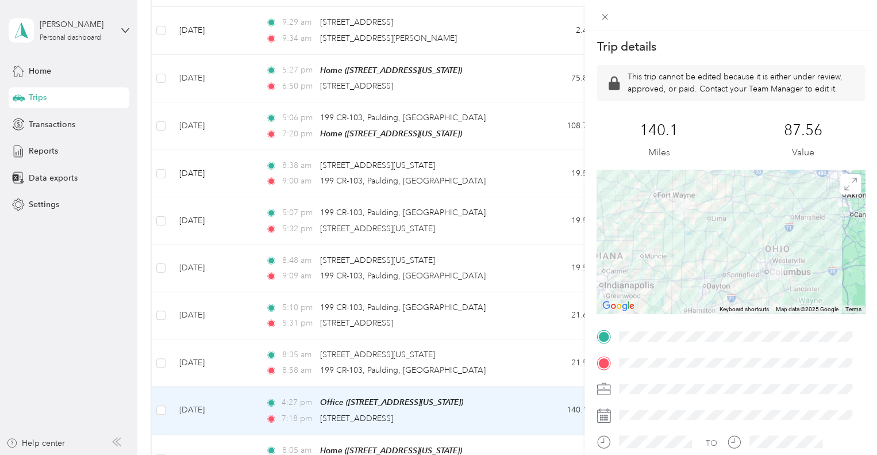
click at [516, 305] on div "Trip details This trip cannot be edited because it is either under review, appr…" at bounding box center [438, 227] width 877 height 455
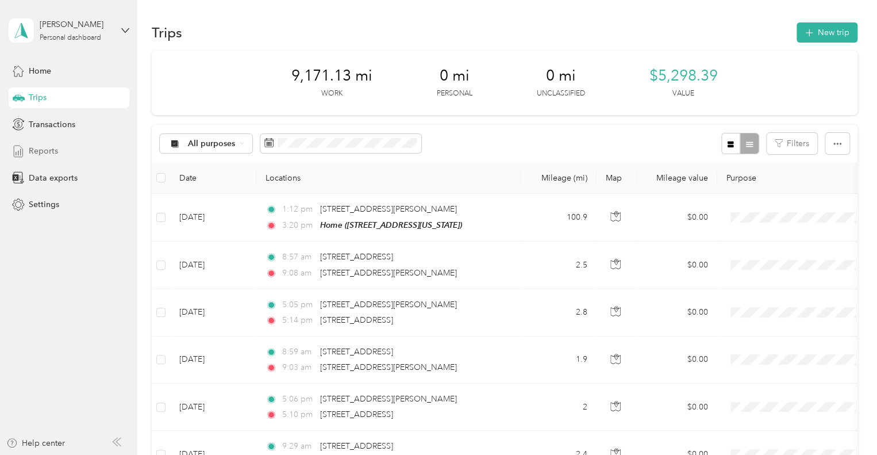
click at [51, 156] on span "Reports" at bounding box center [43, 151] width 29 height 12
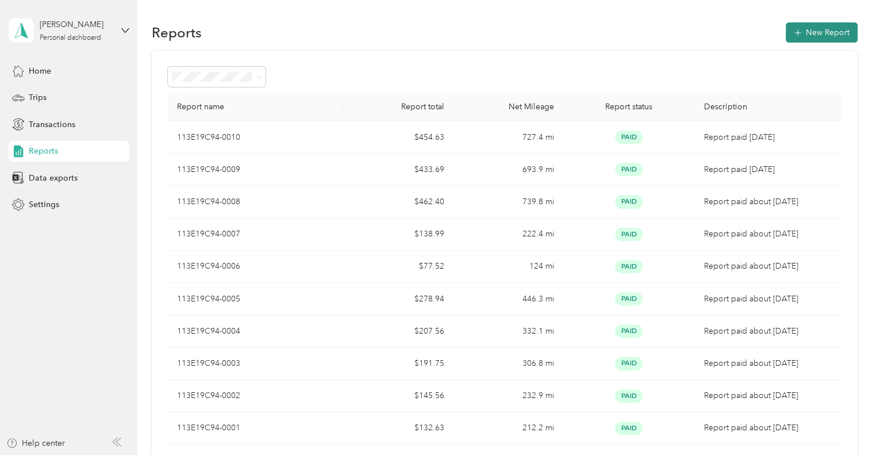
click at [790, 35] on button "New Report" at bounding box center [822, 32] width 72 height 20
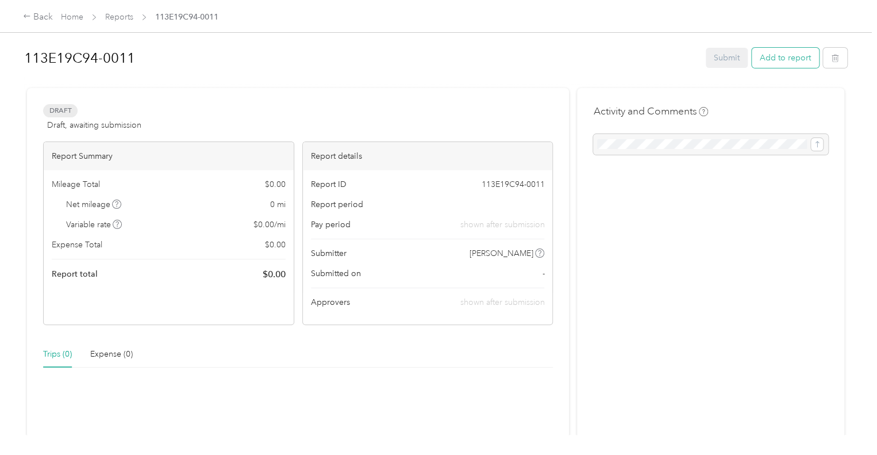
click at [795, 62] on button "Add to report" at bounding box center [785, 58] width 67 height 20
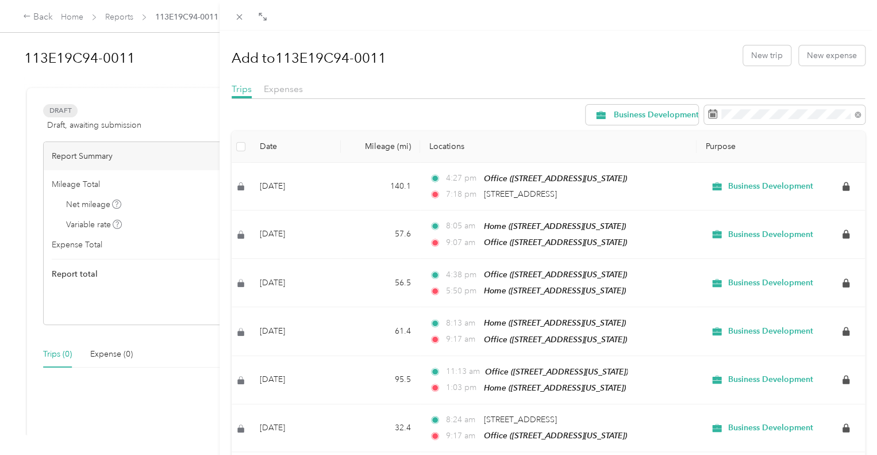
click at [636, 115] on span "Business Development" at bounding box center [656, 115] width 85 height 8
click at [654, 156] on span "Unclassified" at bounding box center [685, 156] width 160 height 12
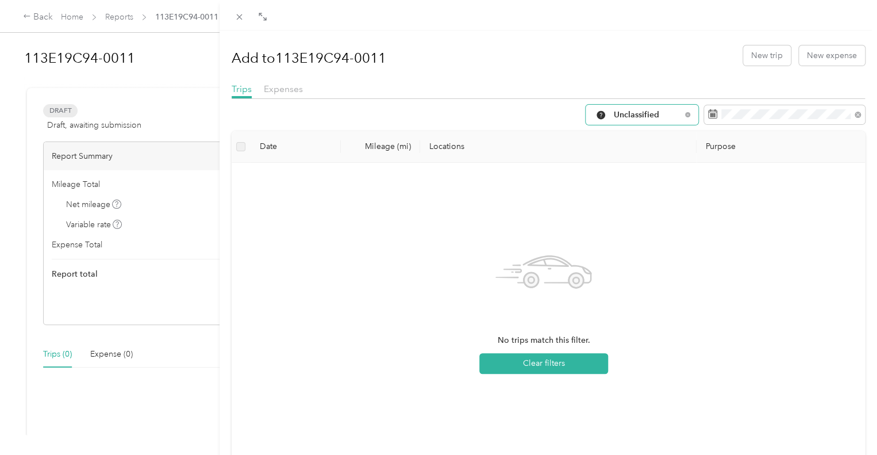
click at [647, 111] on span "Unclassified" at bounding box center [647, 115] width 67 height 8
click at [658, 235] on span "Skilled Nursing Staff" at bounding box center [685, 237] width 160 height 12
click at [626, 118] on span "Skilled Nursing Staff" at bounding box center [653, 115] width 78 height 8
click at [780, 119] on span at bounding box center [784, 115] width 161 height 20
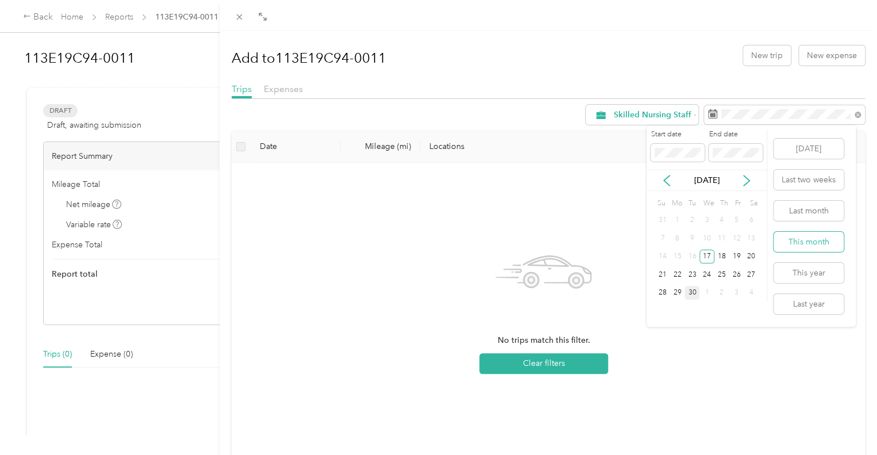
click at [815, 240] on button "This month" at bounding box center [809, 242] width 70 height 20
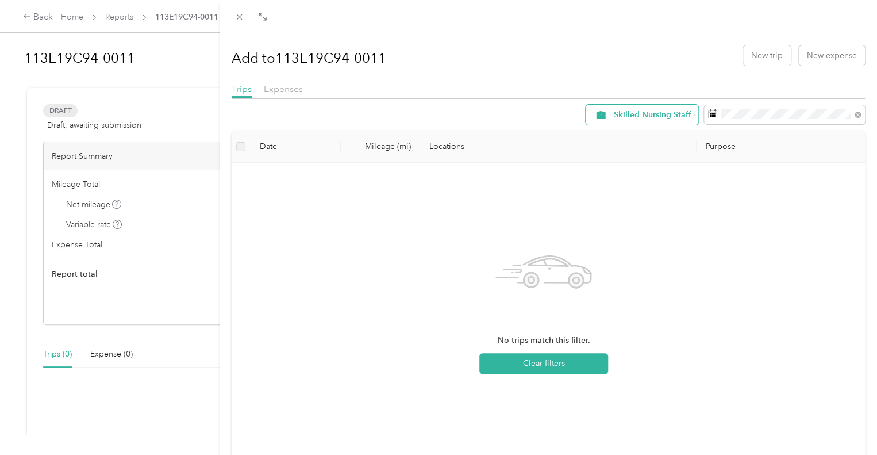
click at [668, 114] on span "Skilled Nursing Staff" at bounding box center [653, 115] width 78 height 8
click at [669, 172] on span "Business Development" at bounding box center [685, 176] width 160 height 12
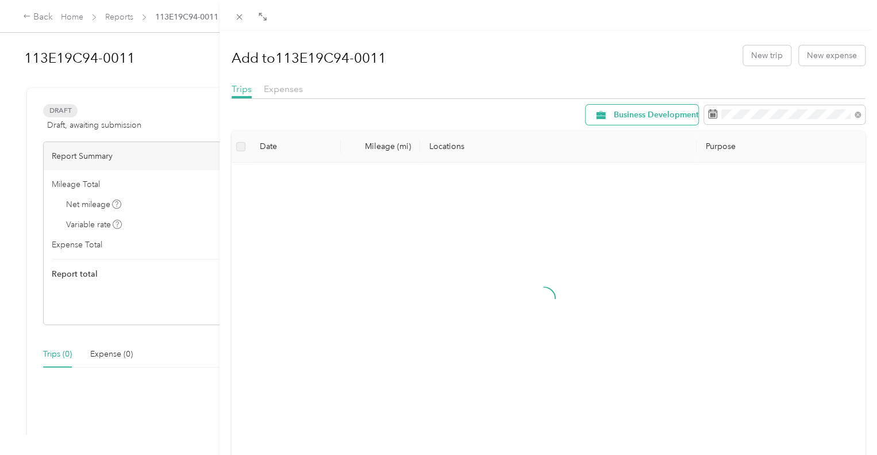
click at [643, 113] on span "Business Development" at bounding box center [656, 115] width 85 height 8
click at [645, 133] on span "All Purposes" at bounding box center [685, 136] width 160 height 12
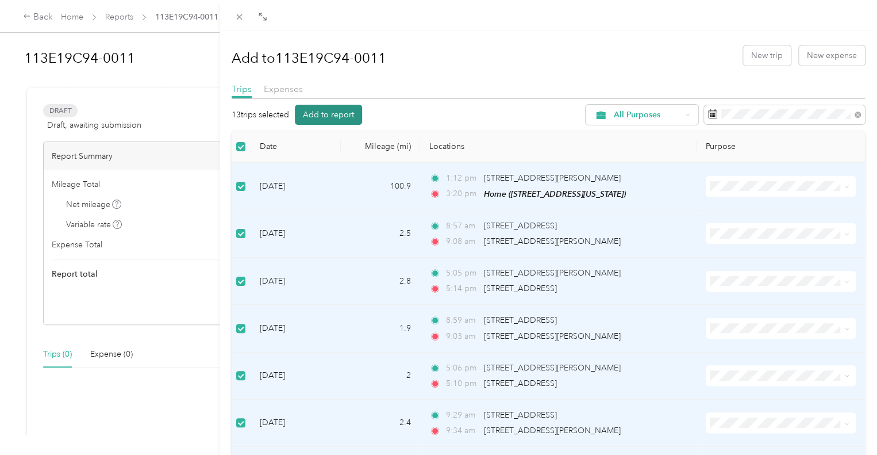
click at [345, 112] on button "Add to report" at bounding box center [328, 115] width 67 height 20
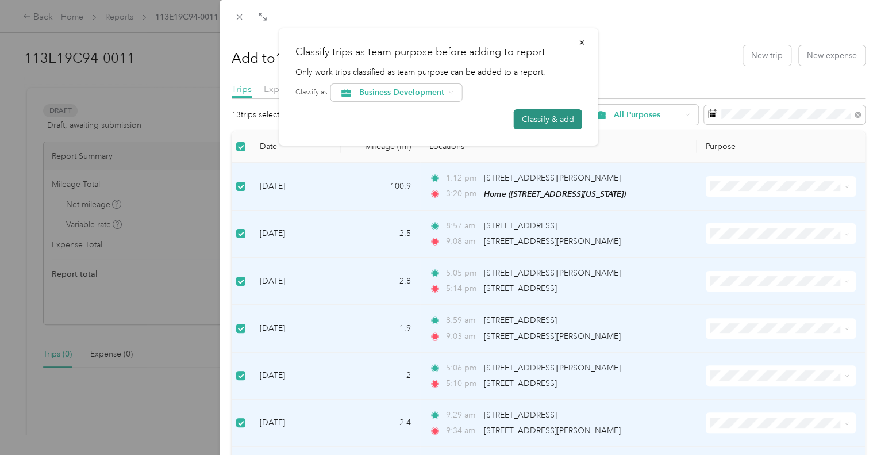
click at [553, 121] on button "Classify & add" at bounding box center [548, 119] width 68 height 20
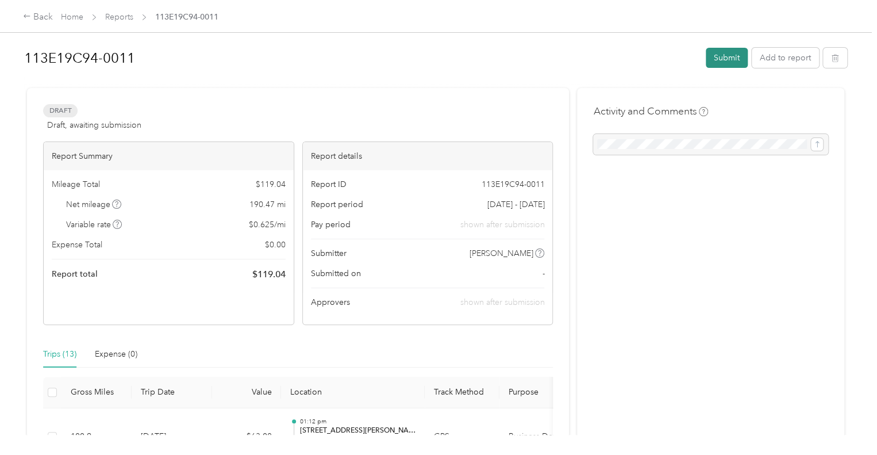
click at [720, 64] on button "Submit" at bounding box center [727, 58] width 42 height 20
